Goal: Check status

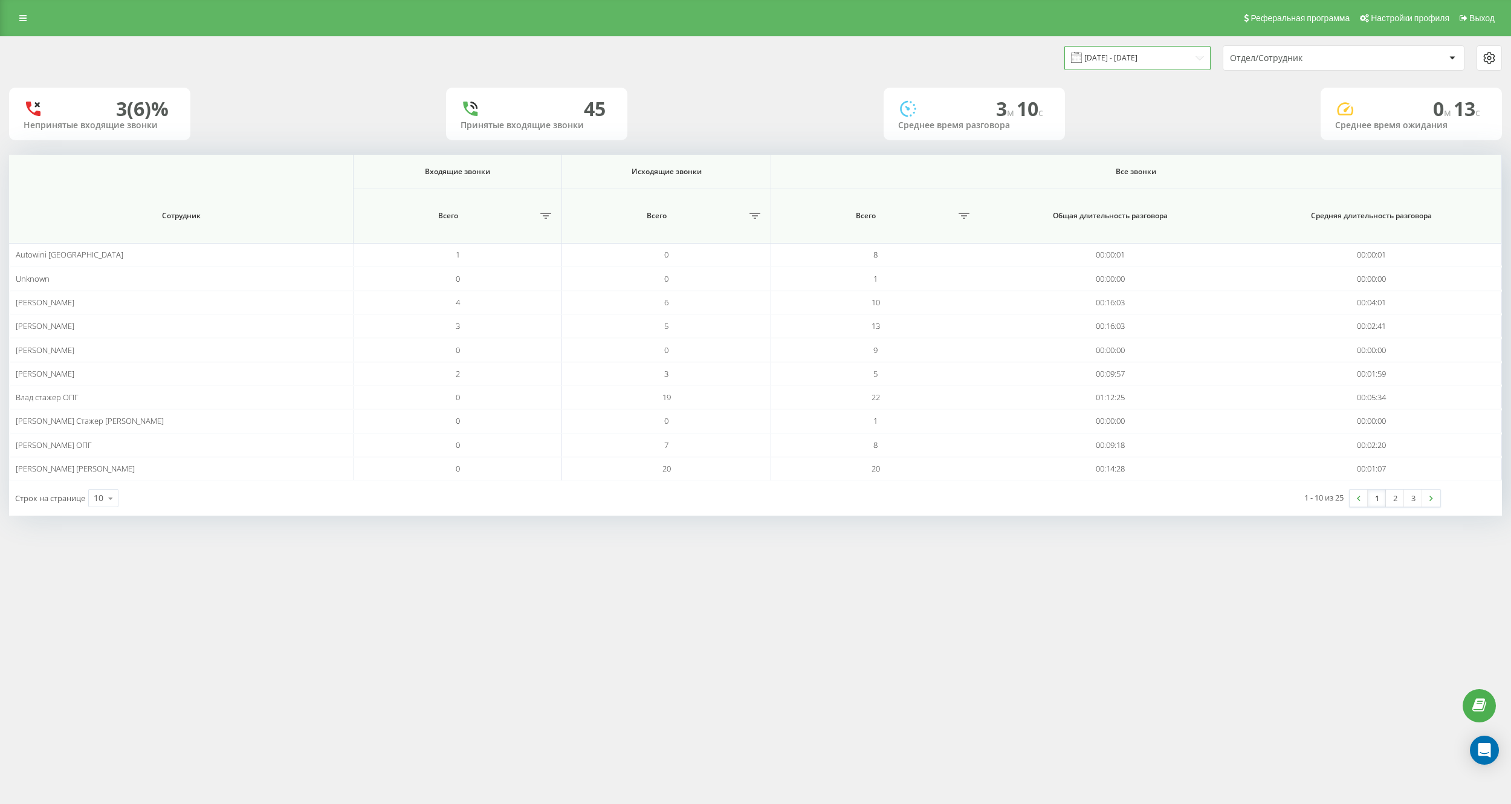
click at [1172, 60] on input "[DATE] - [DATE]" at bounding box center [1137, 58] width 146 height 24
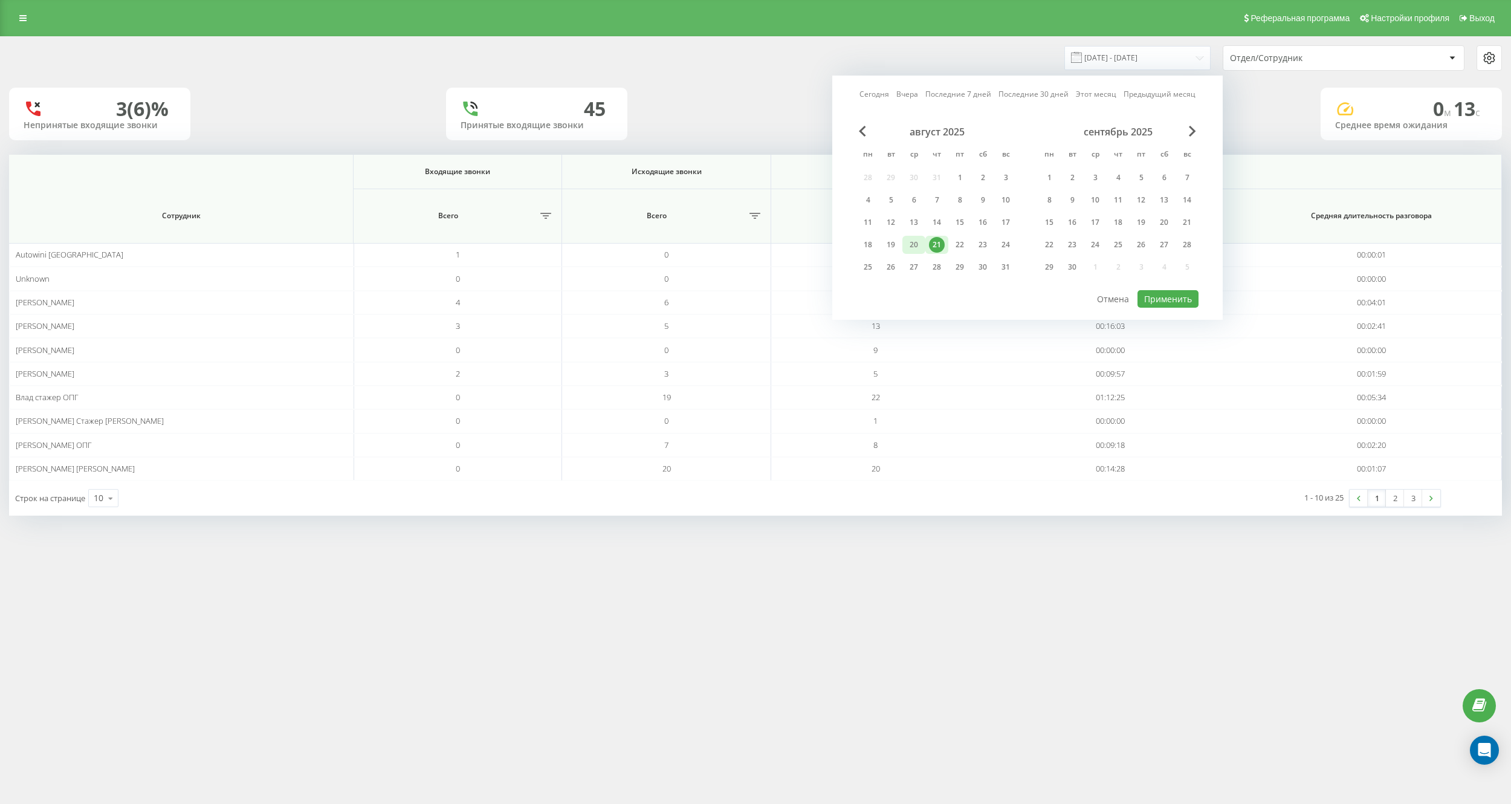
click at [904, 236] on div "20" at bounding box center [913, 245] width 23 height 18
click at [1163, 299] on button "Применить" at bounding box center [1167, 299] width 61 height 18
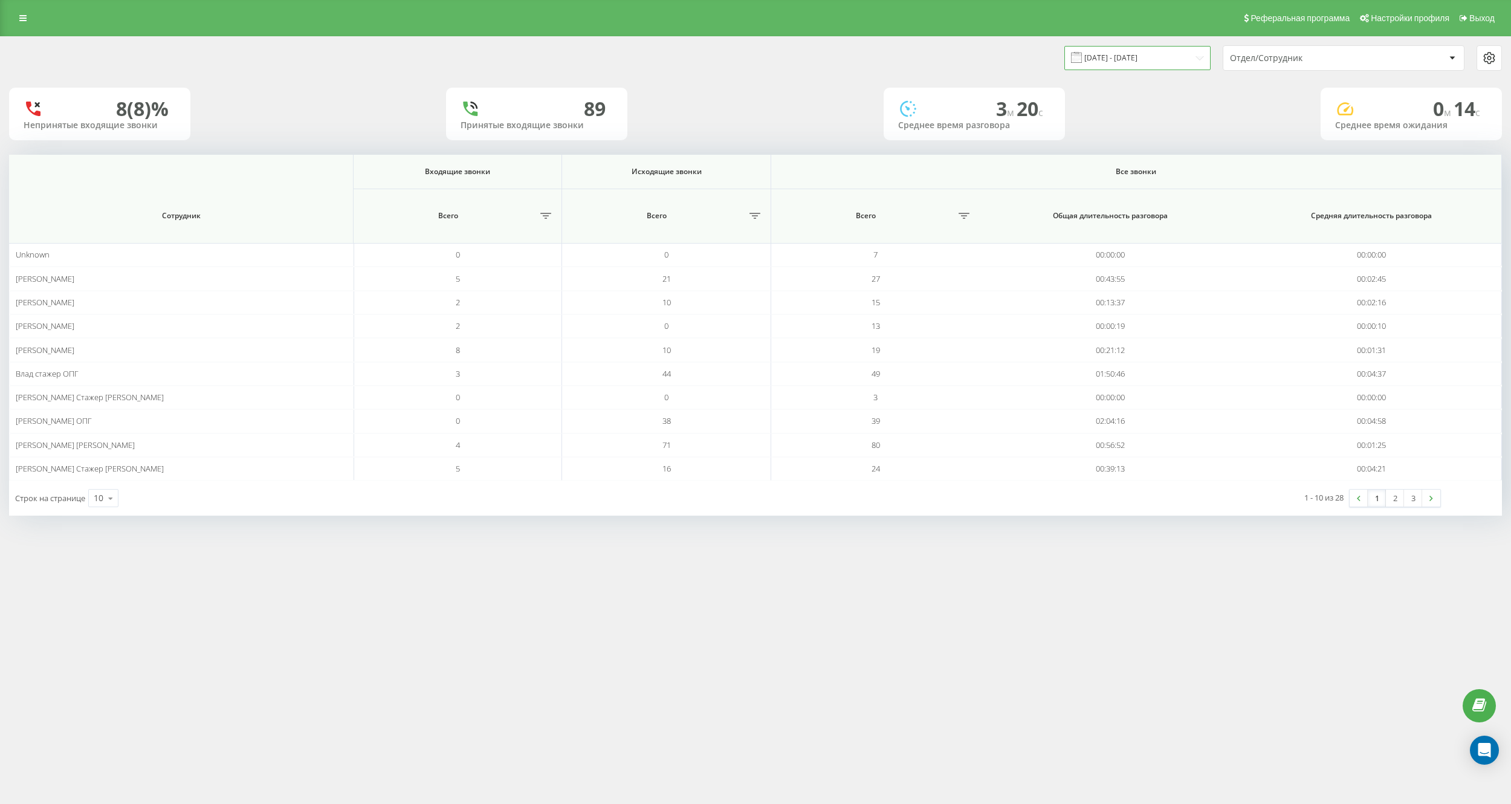
click at [1149, 57] on input "20.08.2025 - 20.08.2025" at bounding box center [1137, 58] width 146 height 24
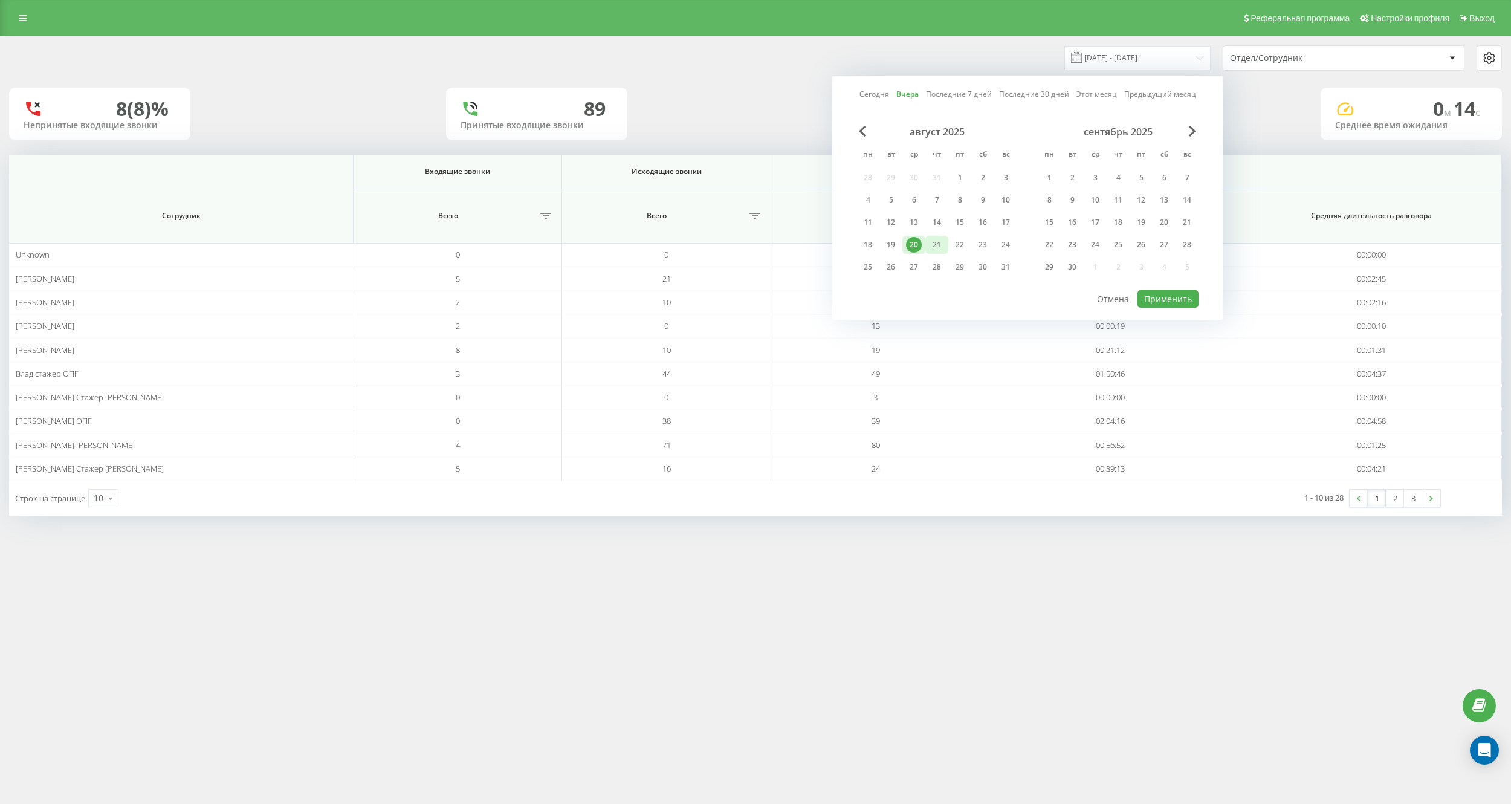
click at [944, 238] on div "21" at bounding box center [937, 245] width 16 height 16
click at [1147, 293] on button "Применить" at bounding box center [1167, 299] width 61 height 18
type input "[DATE] - [DATE]"
